Goal: Transaction & Acquisition: Purchase product/service

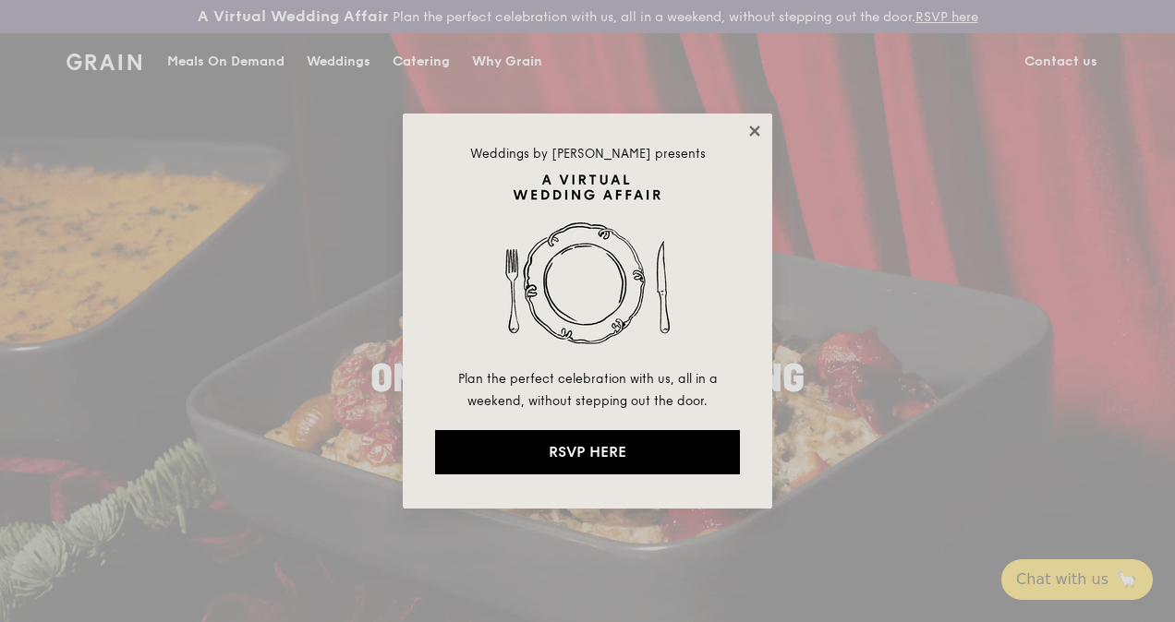
click at [757, 129] on icon at bounding box center [754, 131] width 17 height 17
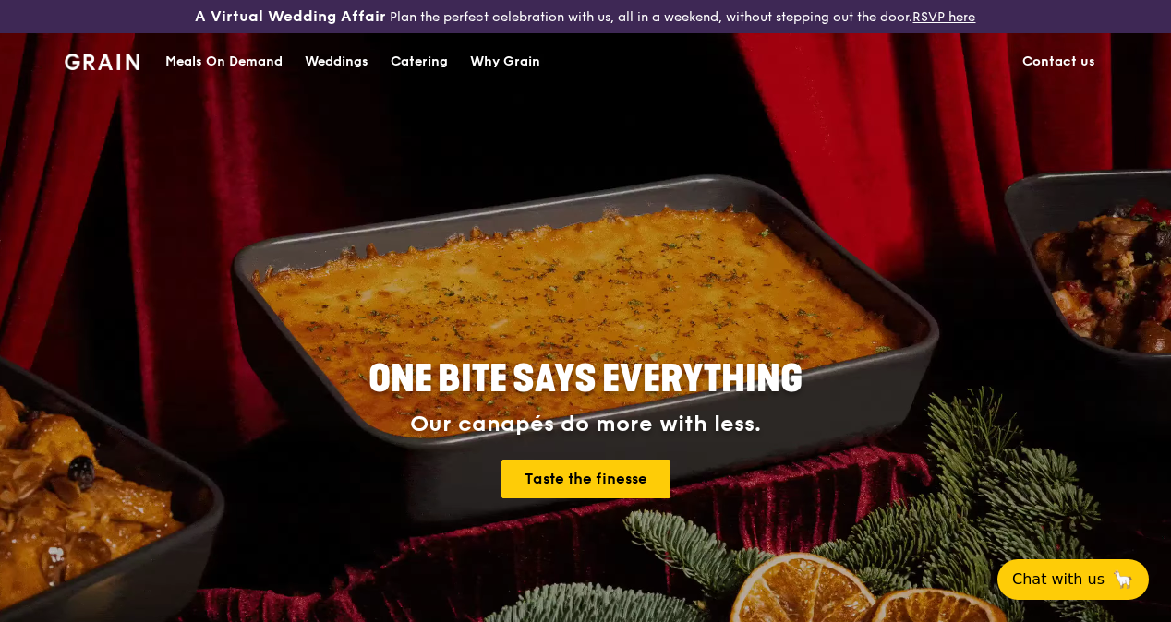
click at [238, 68] on div "Meals On Demand" at bounding box center [223, 61] width 117 height 55
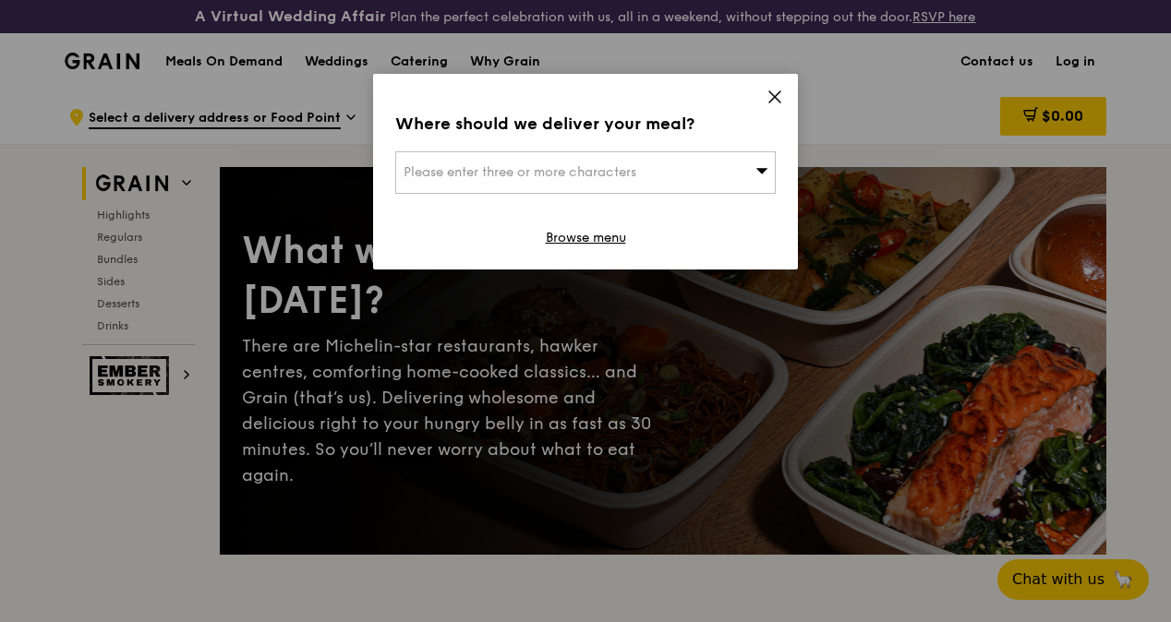
click at [774, 92] on icon at bounding box center [775, 97] width 17 height 17
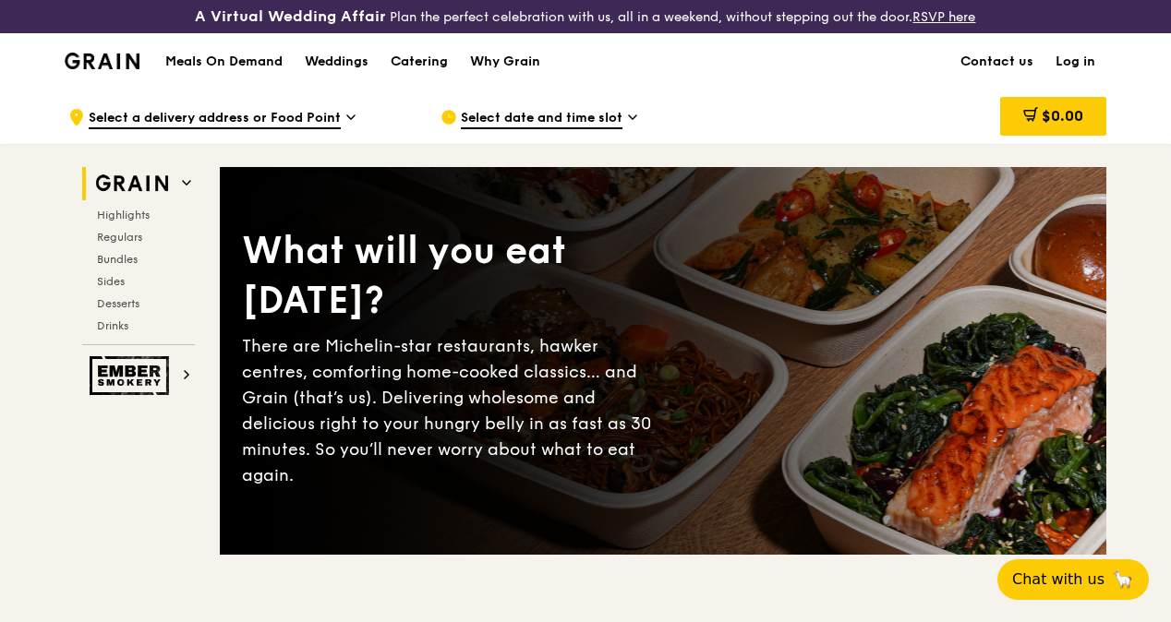
click at [341, 131] on div ".cls-1 { fill: none; stroke: #fff; stroke-linecap: round; stroke-linejoin: roun…" at bounding box center [239, 117] width 343 height 55
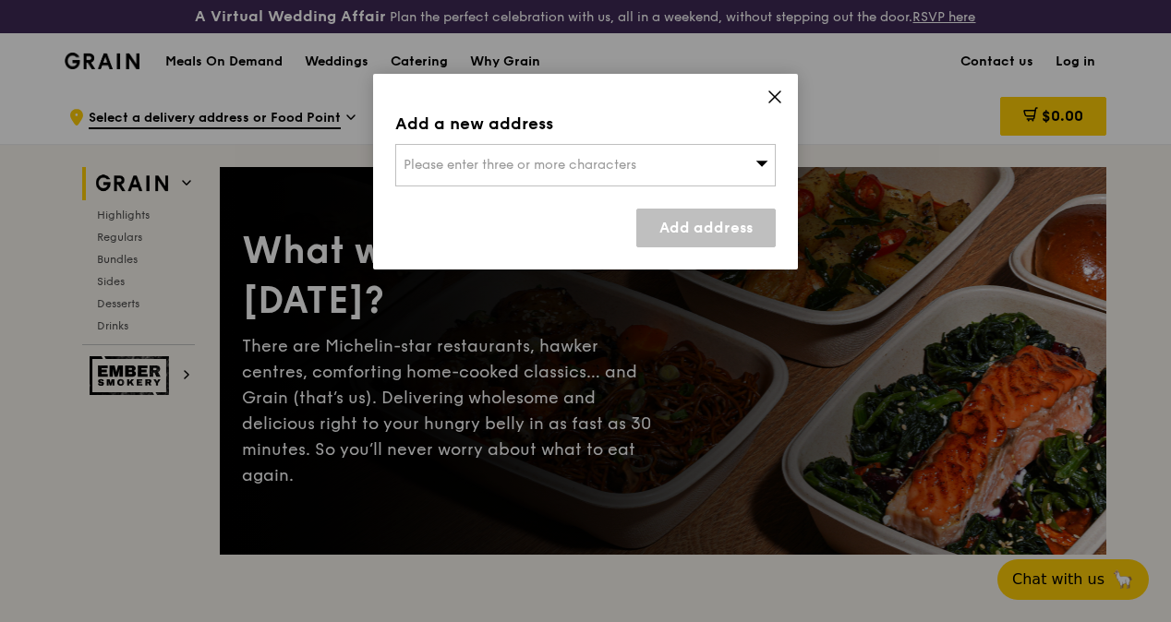
click at [767, 162] on icon at bounding box center [761, 163] width 13 height 14
click at [767, 162] on input "search" at bounding box center [585, 165] width 379 height 41
click at [473, 163] on input "search" at bounding box center [585, 165] width 379 height 41
type input "NCS HUb"
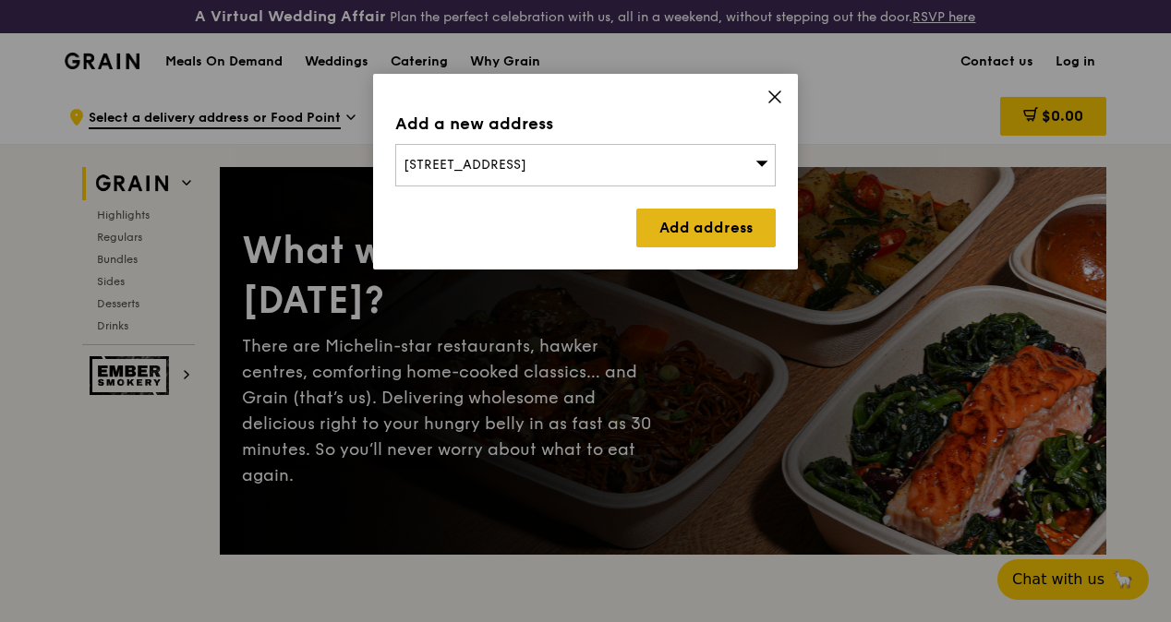
click at [735, 222] on link "Add address" at bounding box center [705, 228] width 139 height 39
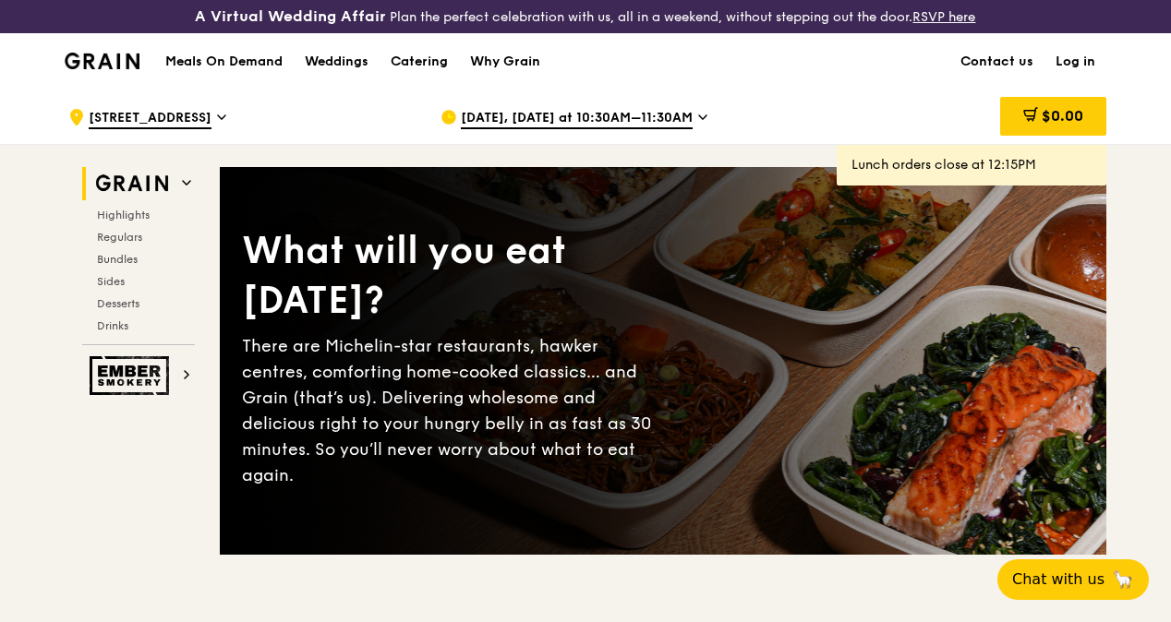
click at [675, 129] on span "[DATE], [DATE] at 10:30AM–11:30AM" at bounding box center [577, 119] width 232 height 20
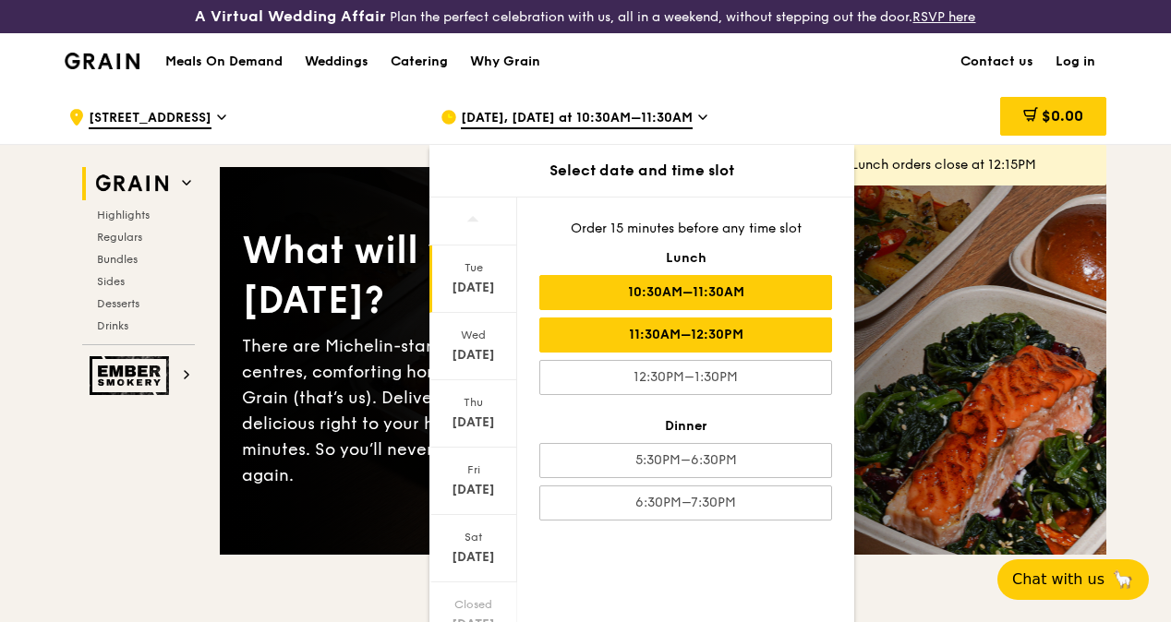
click at [676, 346] on div "11:30AM–12:30PM" at bounding box center [685, 335] width 293 height 35
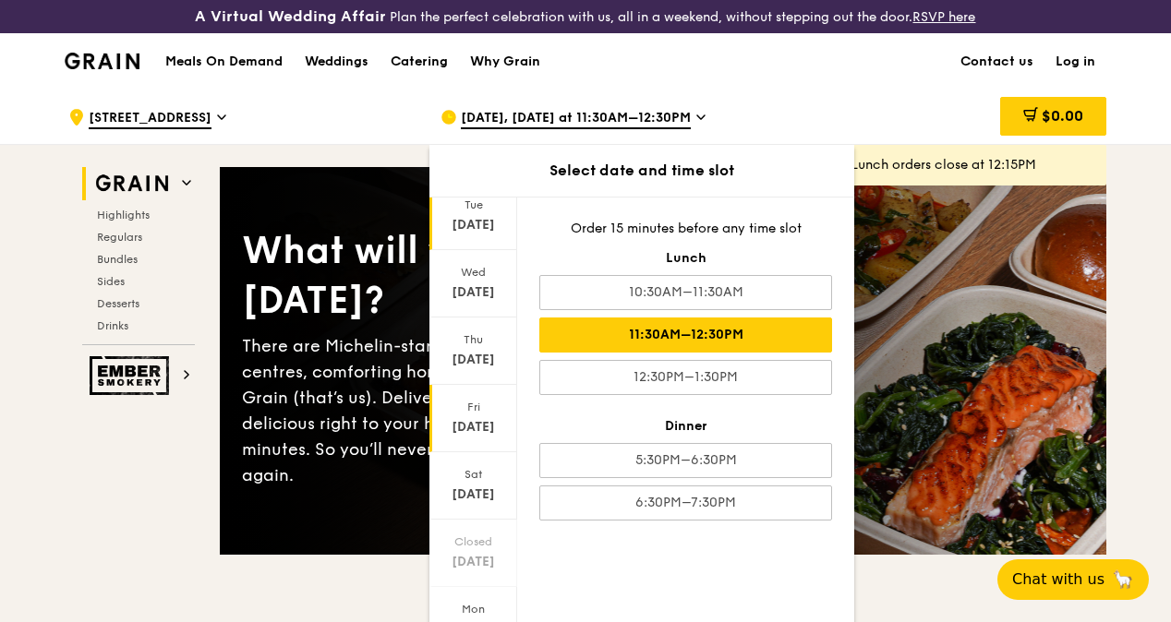
scroll to position [92, 0]
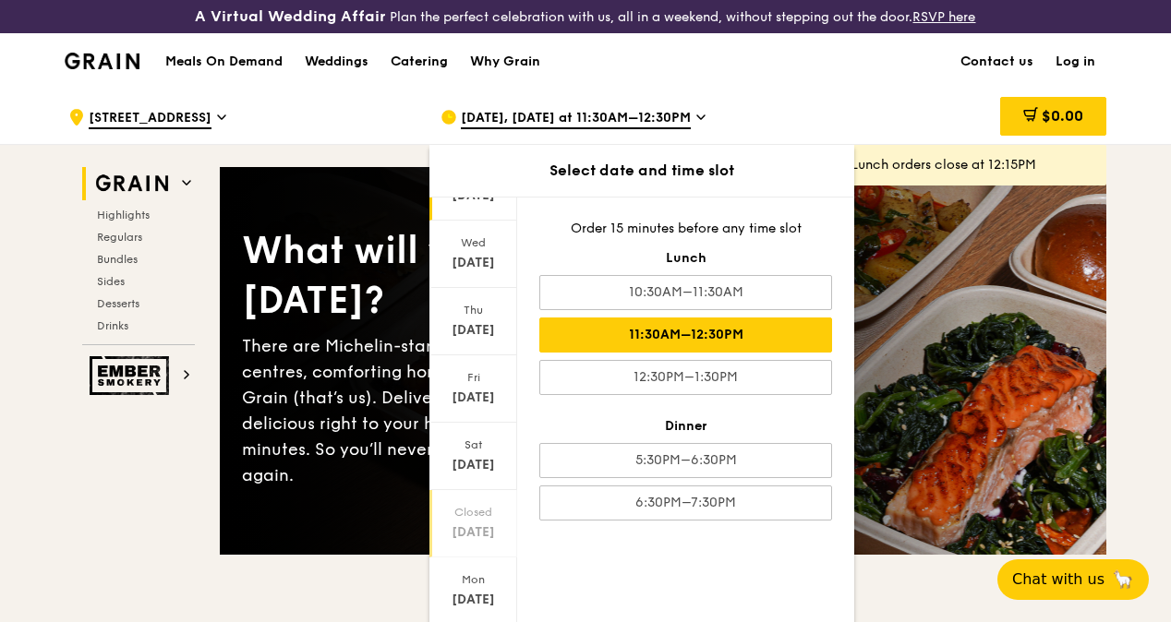
click at [469, 535] on div "Closed [DATE]" at bounding box center [473, 523] width 88 height 67
